Goal: Information Seeking & Learning: Check status

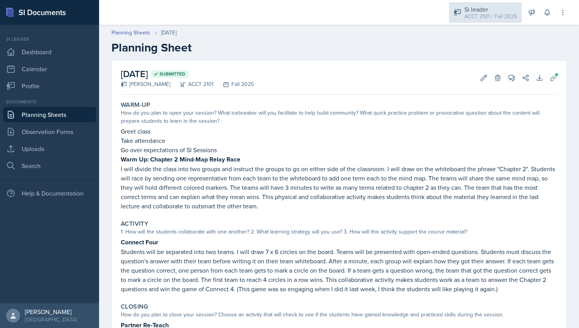
click at [465, 6] on div "Si leader" at bounding box center [491, 9] width 53 height 9
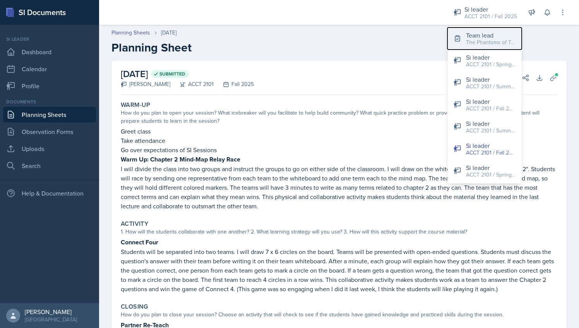
click at [491, 27] on button "Team lead The Phantoms of The Opera / Fall 2025" at bounding box center [485, 38] width 74 height 22
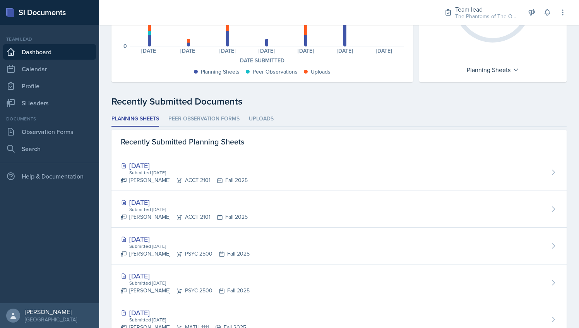
scroll to position [133, 0]
click at [225, 114] on li "Peer Observation Forms" at bounding box center [203, 118] width 71 height 15
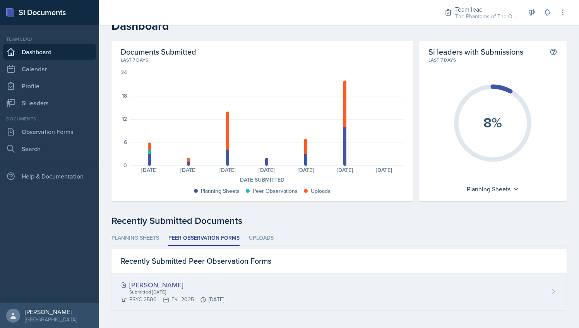
click at [249, 292] on div "[PERSON_NAME] Submitted [DATE] PSYC 2500 Fall 2025 [DATE]" at bounding box center [339, 291] width 455 height 36
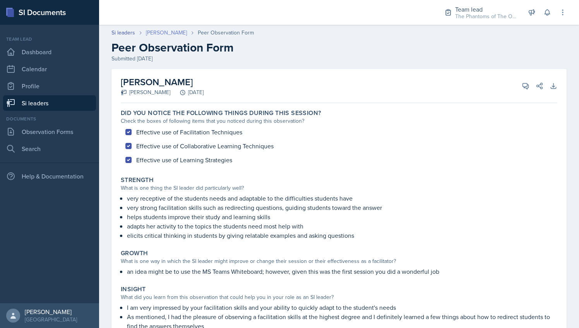
click at [175, 33] on link "[PERSON_NAME]" at bounding box center [166, 33] width 41 height 8
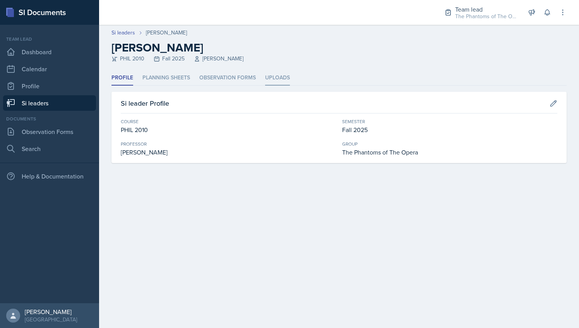
click at [266, 80] on li "Uploads" at bounding box center [277, 77] width 25 height 15
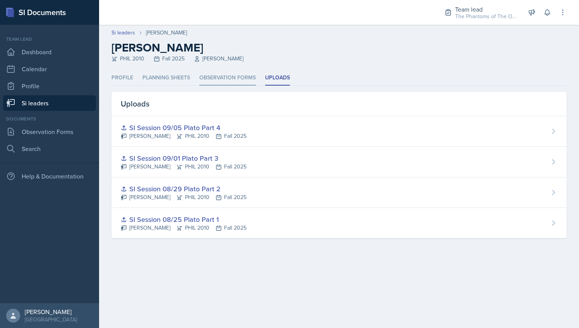
click at [218, 75] on li "Observation Forms" at bounding box center [227, 77] width 57 height 15
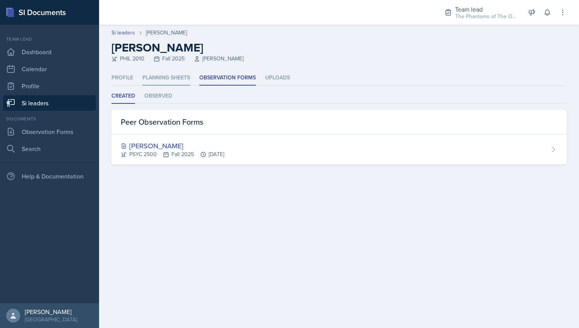
click at [177, 81] on li "Planning Sheets" at bounding box center [167, 77] width 48 height 15
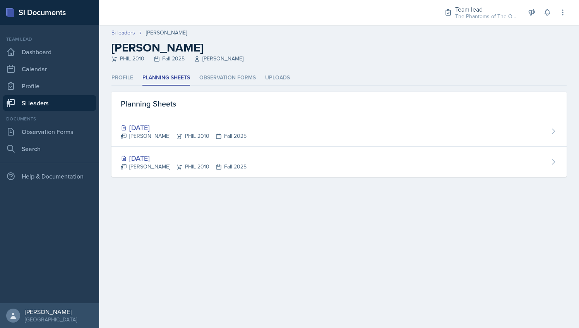
click at [57, 99] on link "Si leaders" at bounding box center [49, 102] width 93 height 15
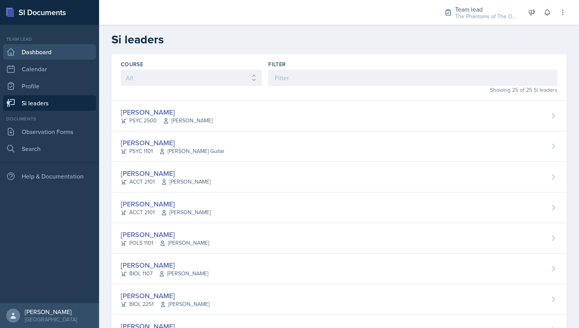
click at [64, 52] on link "Dashboard" at bounding box center [49, 51] width 93 height 15
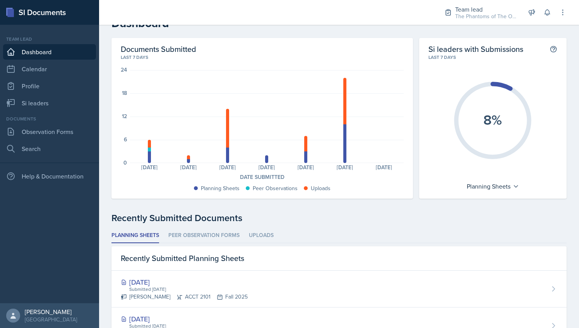
scroll to position [14, 0]
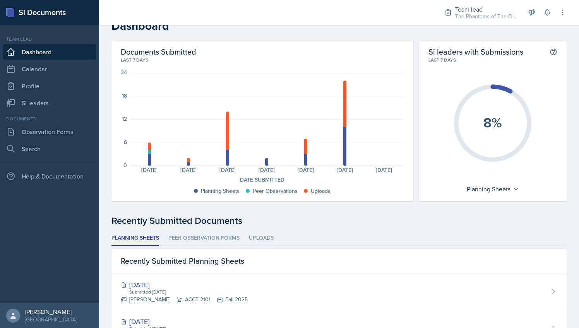
click at [398, 233] on ul "Planning Sheets Peer Observation Forms Uploads" at bounding box center [339, 238] width 455 height 15
click at [42, 99] on link "Si leaders" at bounding box center [49, 102] width 93 height 15
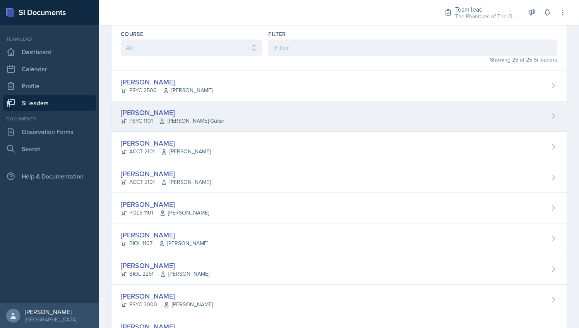
scroll to position [31, 0]
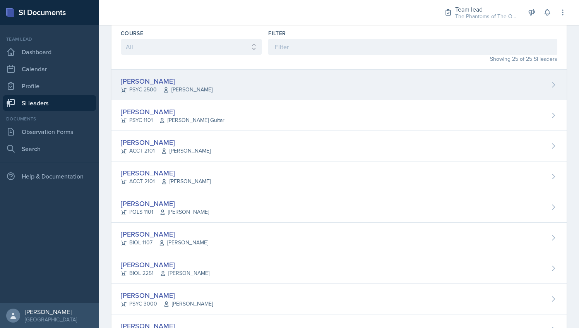
click at [235, 82] on div "[PERSON_NAME] PSYC 2500 [PERSON_NAME]" at bounding box center [339, 85] width 455 height 31
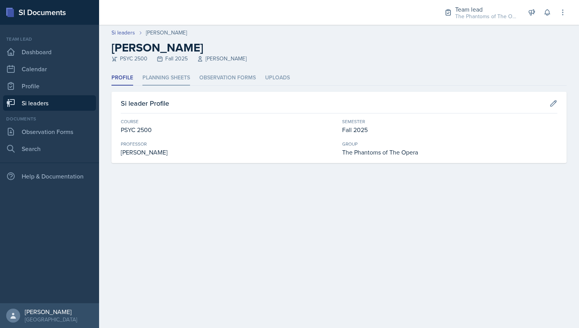
click at [179, 75] on li "Planning Sheets" at bounding box center [167, 77] width 48 height 15
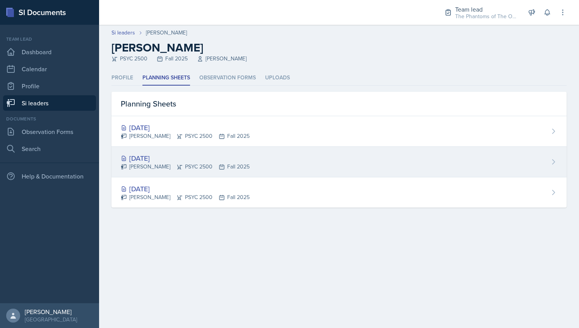
click at [199, 157] on div "[DATE]" at bounding box center [185, 158] width 129 height 10
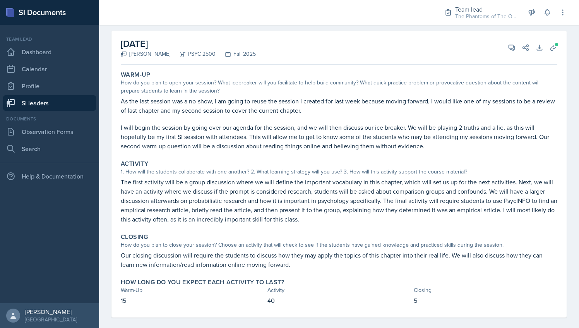
scroll to position [39, 0]
click at [508, 46] on icon at bounding box center [512, 47] width 8 height 8
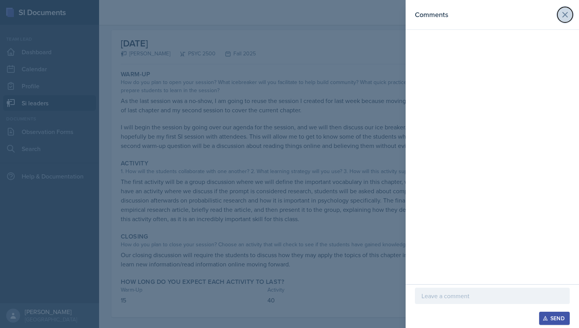
click at [565, 19] on button at bounding box center [565, 14] width 15 height 15
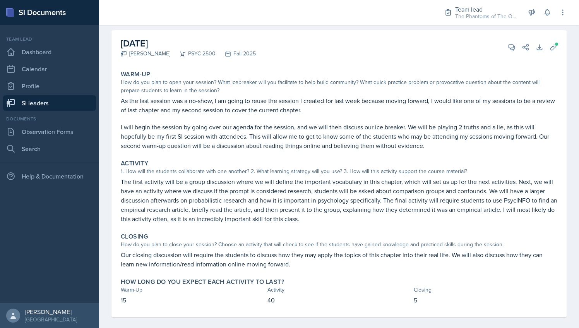
scroll to position [0, 0]
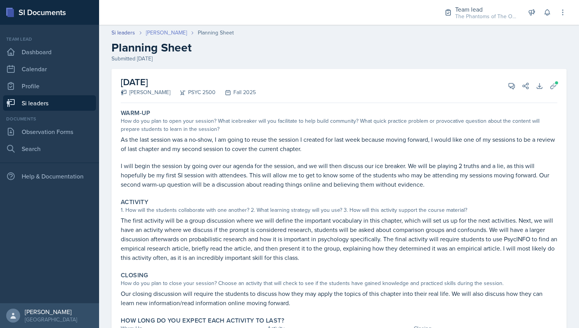
click at [165, 34] on link "[PERSON_NAME]" at bounding box center [166, 33] width 41 height 8
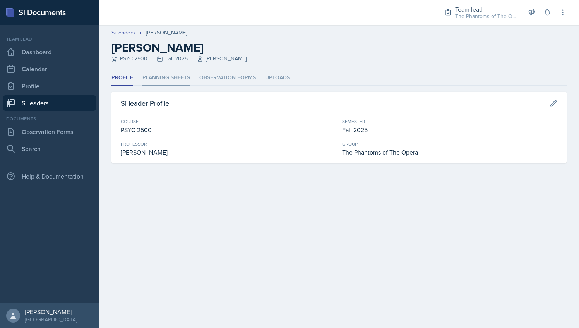
click at [161, 80] on li "Planning Sheets" at bounding box center [167, 77] width 48 height 15
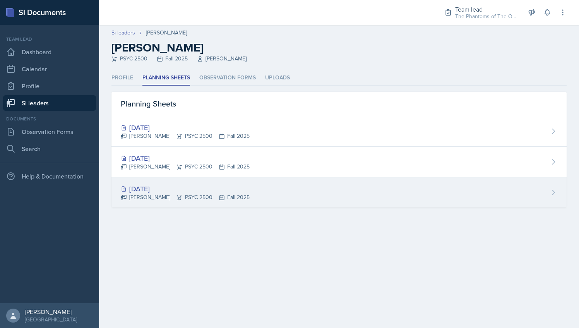
click at [187, 188] on div "[DATE]" at bounding box center [185, 189] width 129 height 10
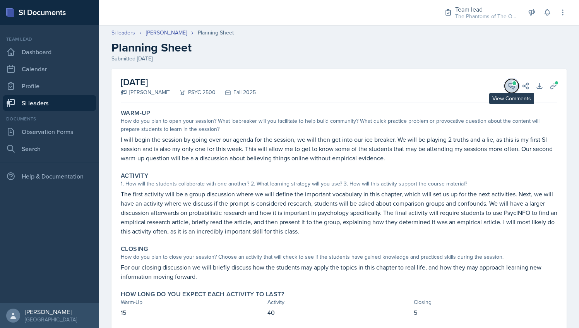
click at [513, 82] on span at bounding box center [515, 83] width 4 height 4
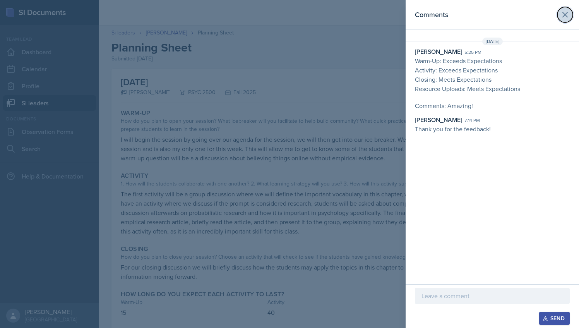
click at [567, 10] on icon at bounding box center [565, 14] width 9 height 9
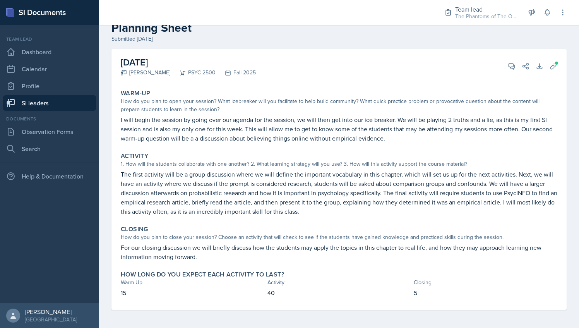
scroll to position [19, 0]
click at [70, 111] on nav "Team lead Dashboard Calendar Profile Si leaders Documents Observation Forms Sea…" at bounding box center [49, 164] width 99 height 278
click at [73, 101] on link "Si leaders" at bounding box center [49, 102] width 93 height 15
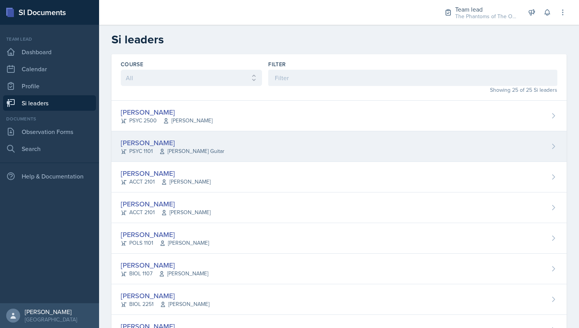
click at [220, 144] on div "[PERSON_NAME] PSYC 1101 [PERSON_NAME] Guitar" at bounding box center [339, 146] width 455 height 31
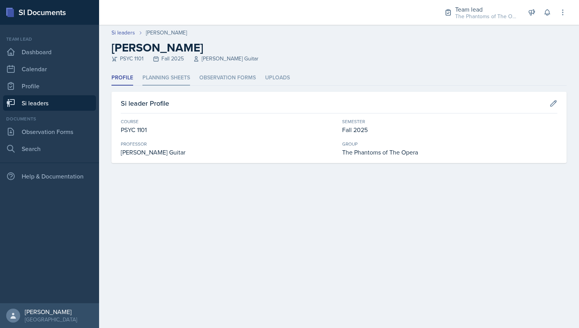
click at [163, 78] on li "Planning Sheets" at bounding box center [167, 77] width 48 height 15
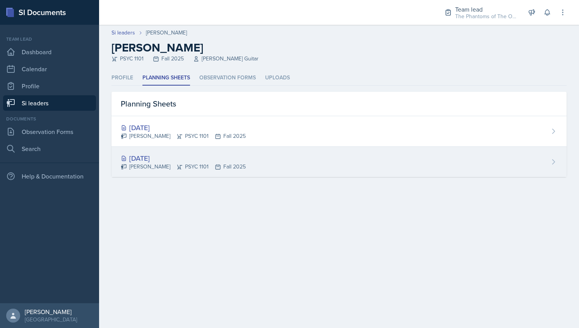
click at [198, 162] on div "[DATE]" at bounding box center [183, 158] width 125 height 10
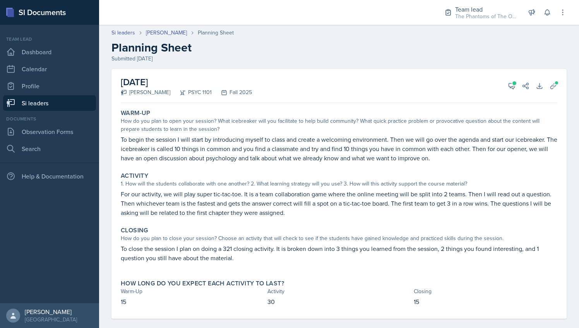
scroll to position [9, 0]
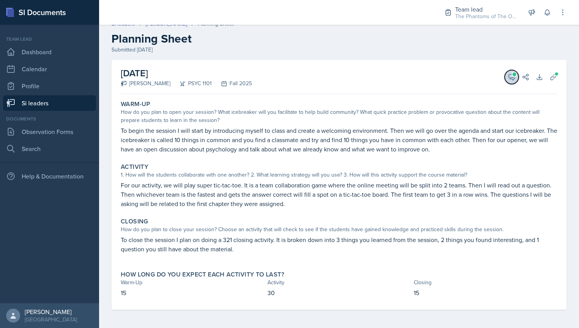
click at [505, 76] on button "View Comments" at bounding box center [512, 77] width 14 height 14
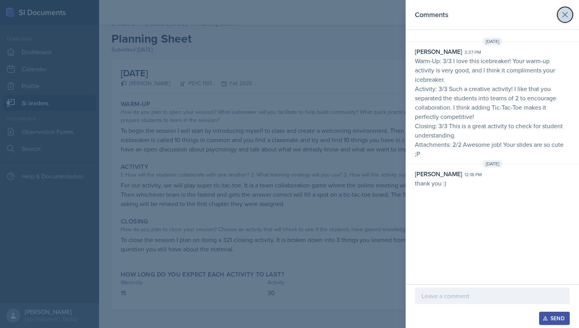
click at [564, 17] on icon at bounding box center [565, 14] width 9 height 9
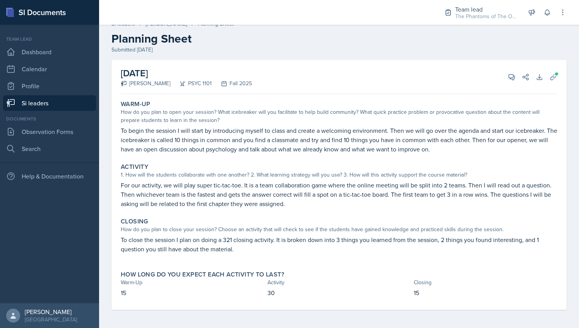
click at [64, 105] on link "Si leaders" at bounding box center [49, 102] width 93 height 15
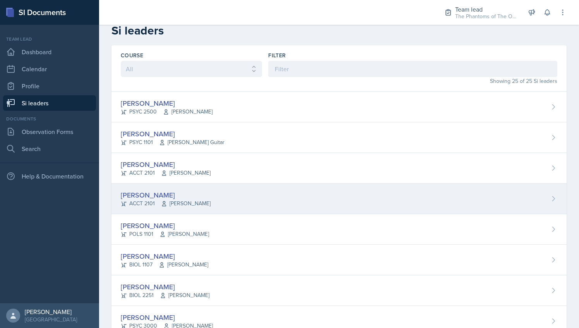
click at [197, 197] on div "[PERSON_NAME]" at bounding box center [166, 195] width 90 height 10
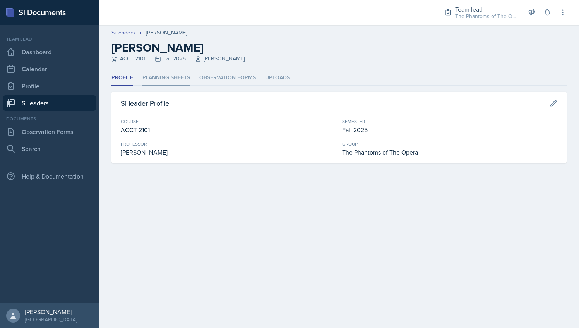
click at [168, 81] on li "Planning Sheets" at bounding box center [167, 77] width 48 height 15
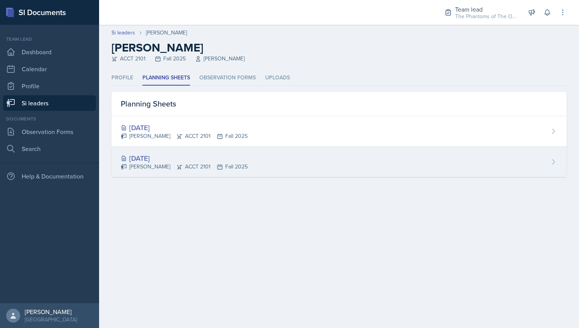
click at [171, 149] on div "[DATE] [PERSON_NAME] ACCT 2101 Fall 2025" at bounding box center [339, 162] width 455 height 30
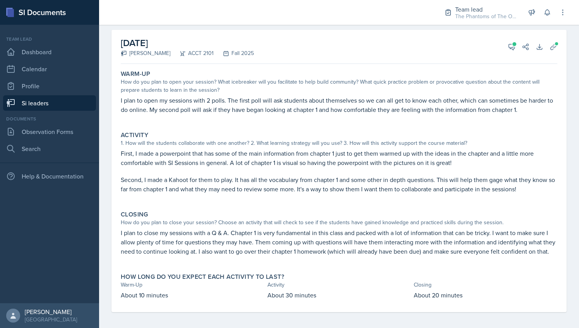
scroll to position [41, 0]
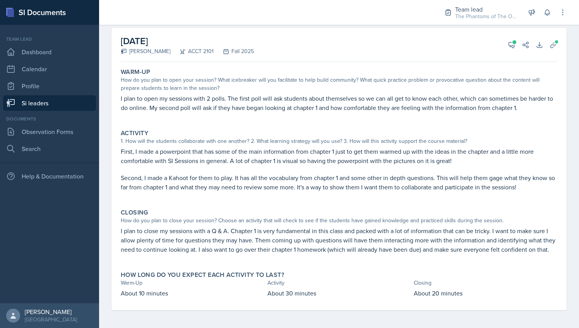
click at [514, 49] on div "[DATE] [PERSON_NAME] ACCT 2101 Fall 2025 View Comments Comments [DATE] [PERSON_…" at bounding box center [339, 45] width 437 height 34
click at [508, 44] on icon at bounding box center [512, 45] width 8 height 8
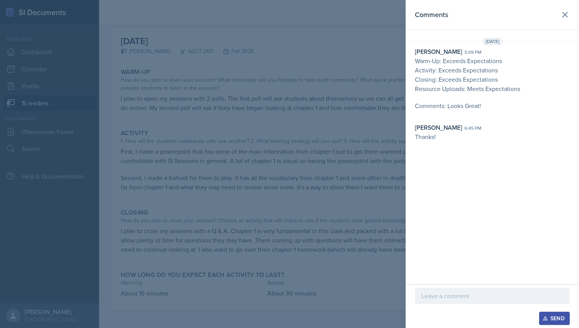
click at [356, 46] on div at bounding box center [289, 164] width 579 height 328
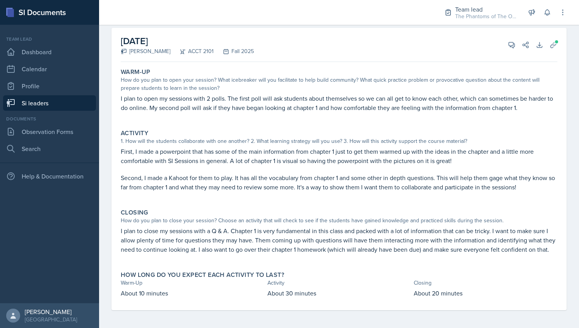
scroll to position [36, 0]
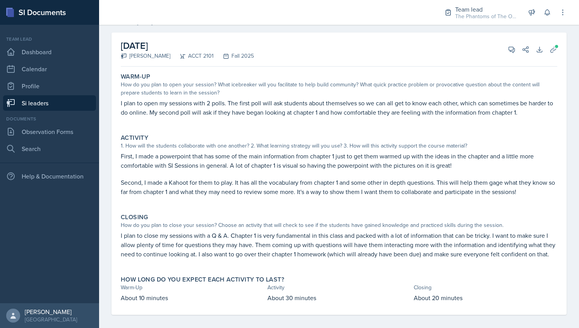
click at [64, 98] on link "Si leaders" at bounding box center [49, 102] width 93 height 15
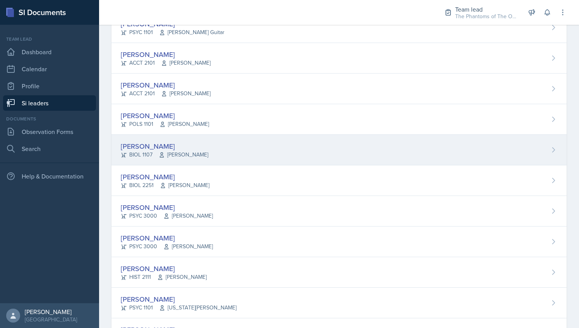
scroll to position [120, 0]
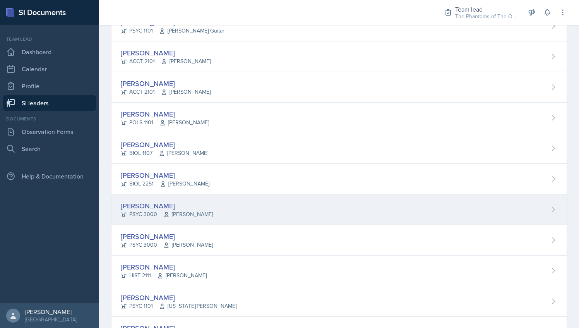
click at [185, 204] on div "[PERSON_NAME]" at bounding box center [167, 206] width 92 height 10
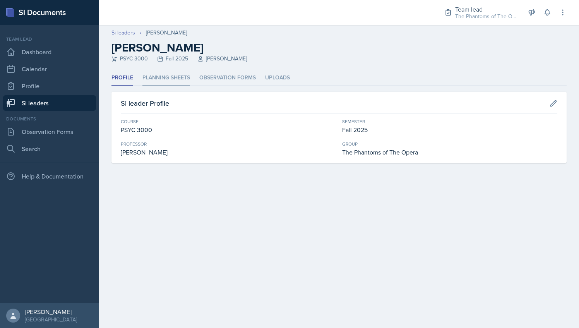
click at [156, 79] on li "Planning Sheets" at bounding box center [167, 77] width 48 height 15
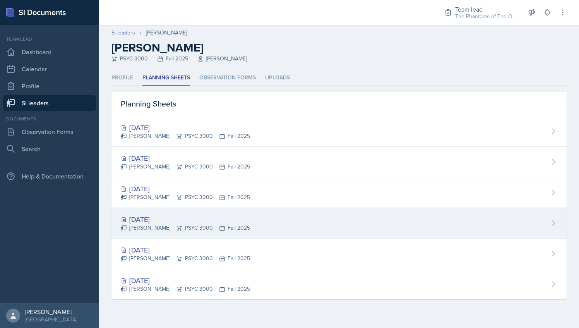
click at [213, 220] on div "[DATE]" at bounding box center [185, 219] width 129 height 10
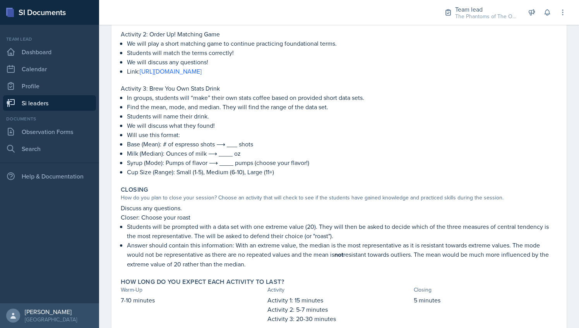
scroll to position [287, 0]
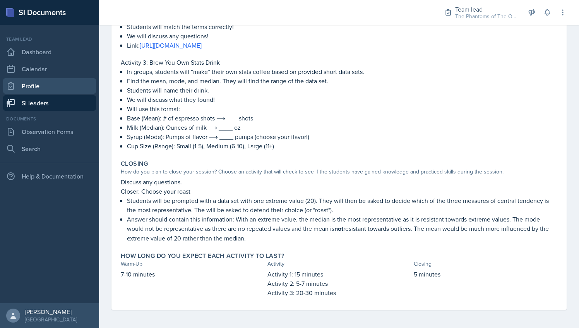
click at [58, 92] on link "Profile" at bounding box center [49, 85] width 93 height 15
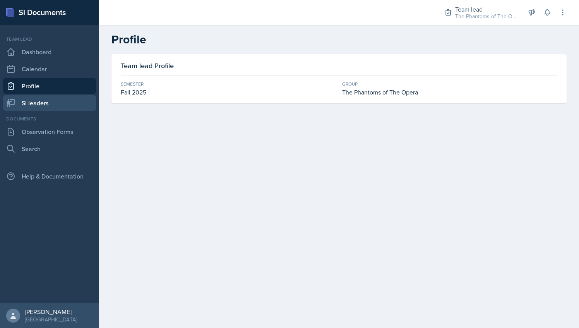
click at [67, 109] on link "Si leaders" at bounding box center [49, 102] width 93 height 15
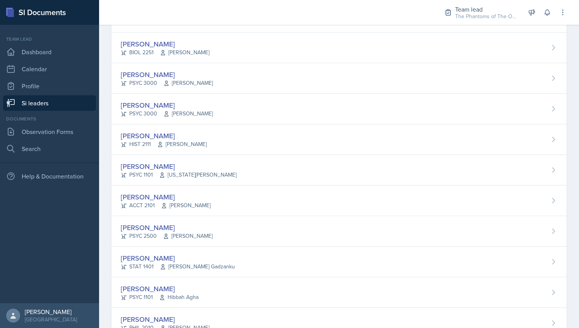
scroll to position [252, 0]
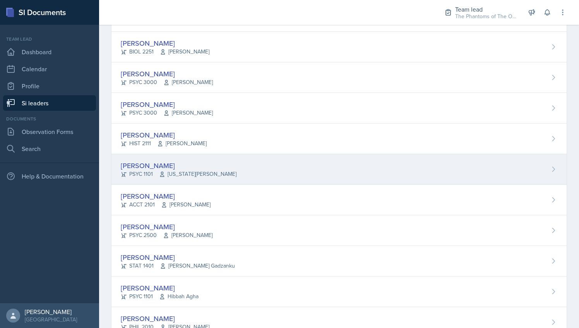
click at [198, 168] on div "[PERSON_NAME]" at bounding box center [179, 165] width 116 height 10
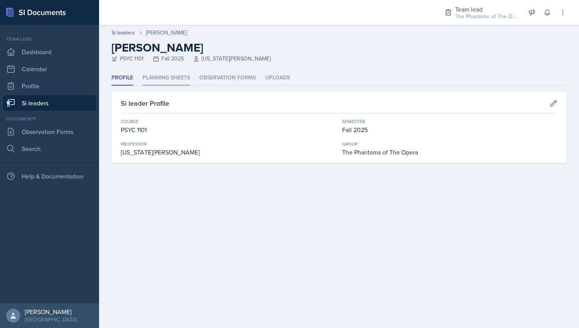
click at [174, 84] on li "Planning Sheets" at bounding box center [167, 77] width 48 height 15
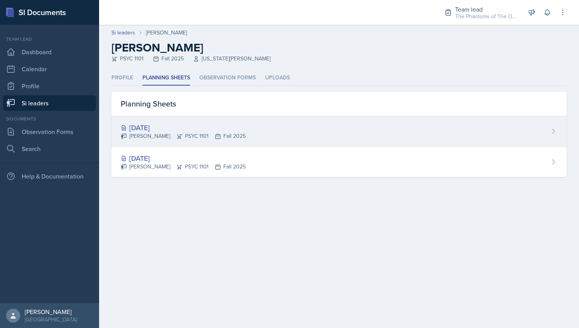
click at [173, 121] on div "[DATE] [PERSON_NAME] PSYC 1101 Fall 2025" at bounding box center [339, 131] width 455 height 31
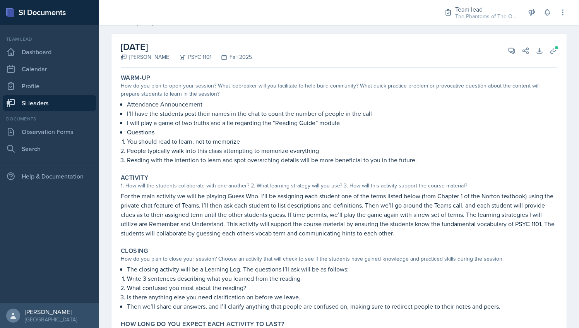
scroll to position [35, 0]
